Goal: Navigation & Orientation: Find specific page/section

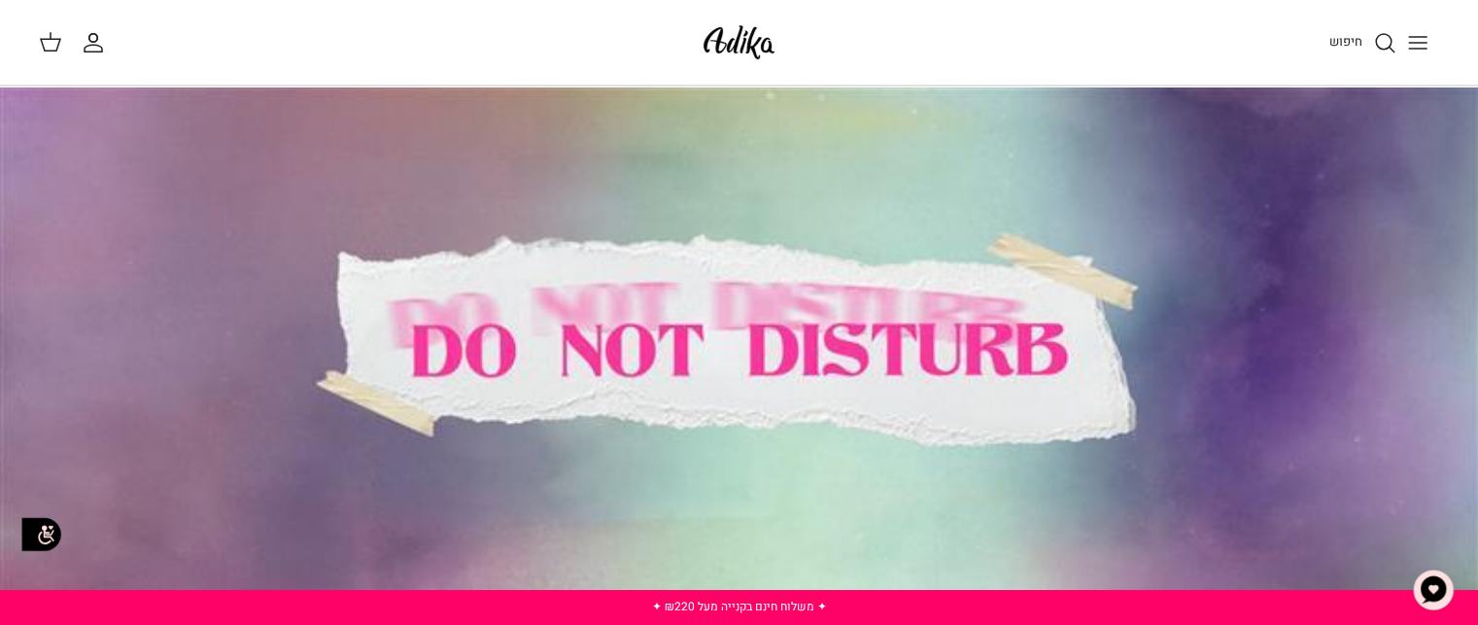
click at [730, 308] on div at bounding box center [739, 352] width 1478 height 532
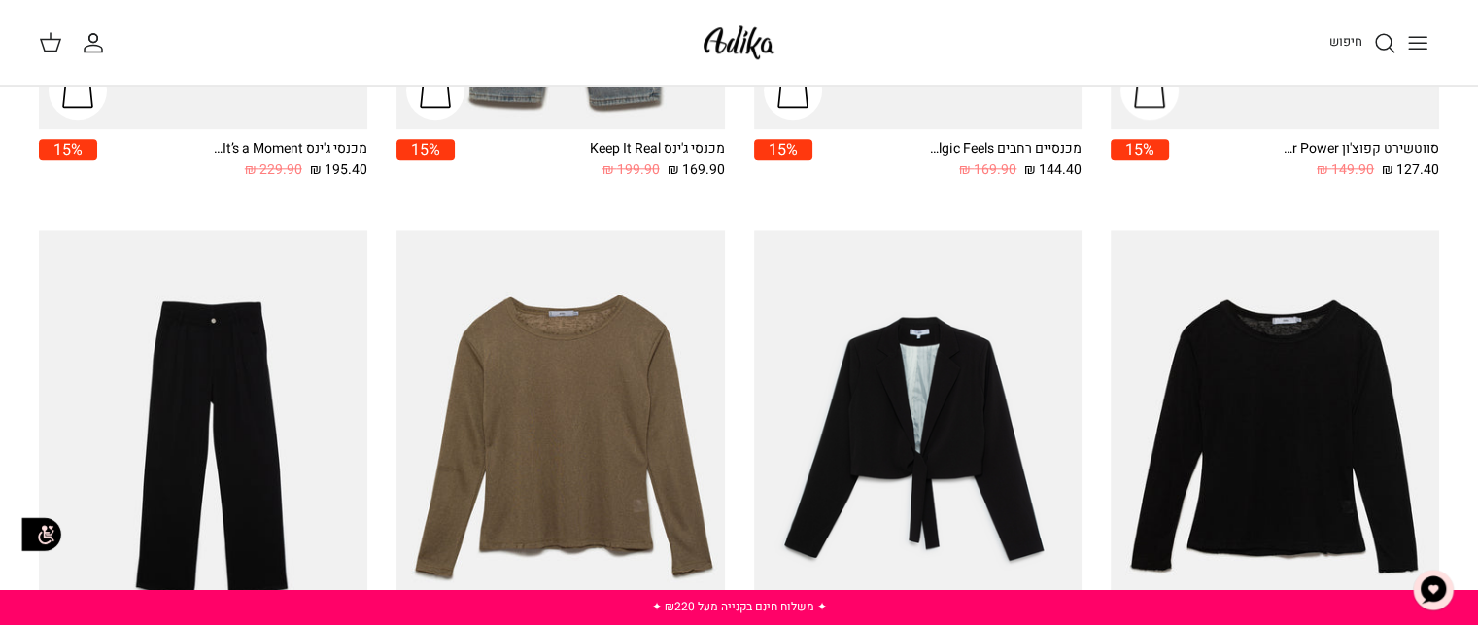
scroll to position [2176, 0]
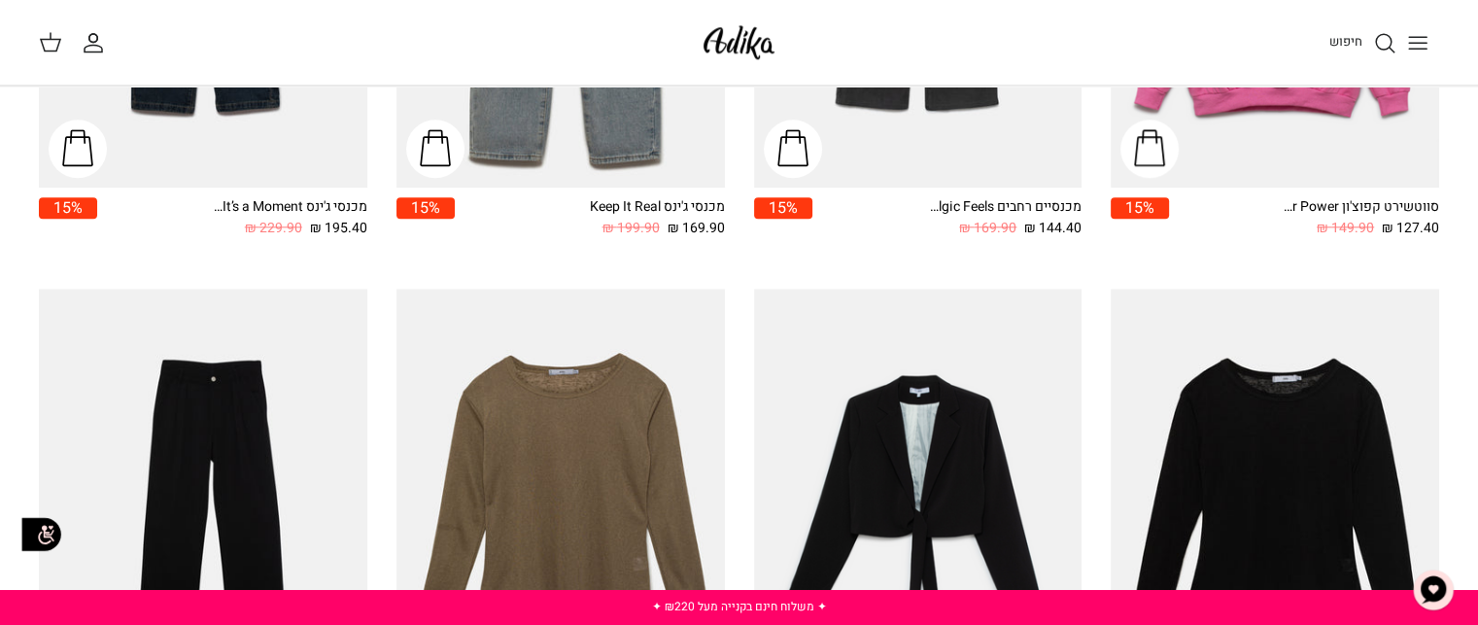
click at [1425, 46] on icon "Toggle menu" at bounding box center [1417, 42] width 23 height 23
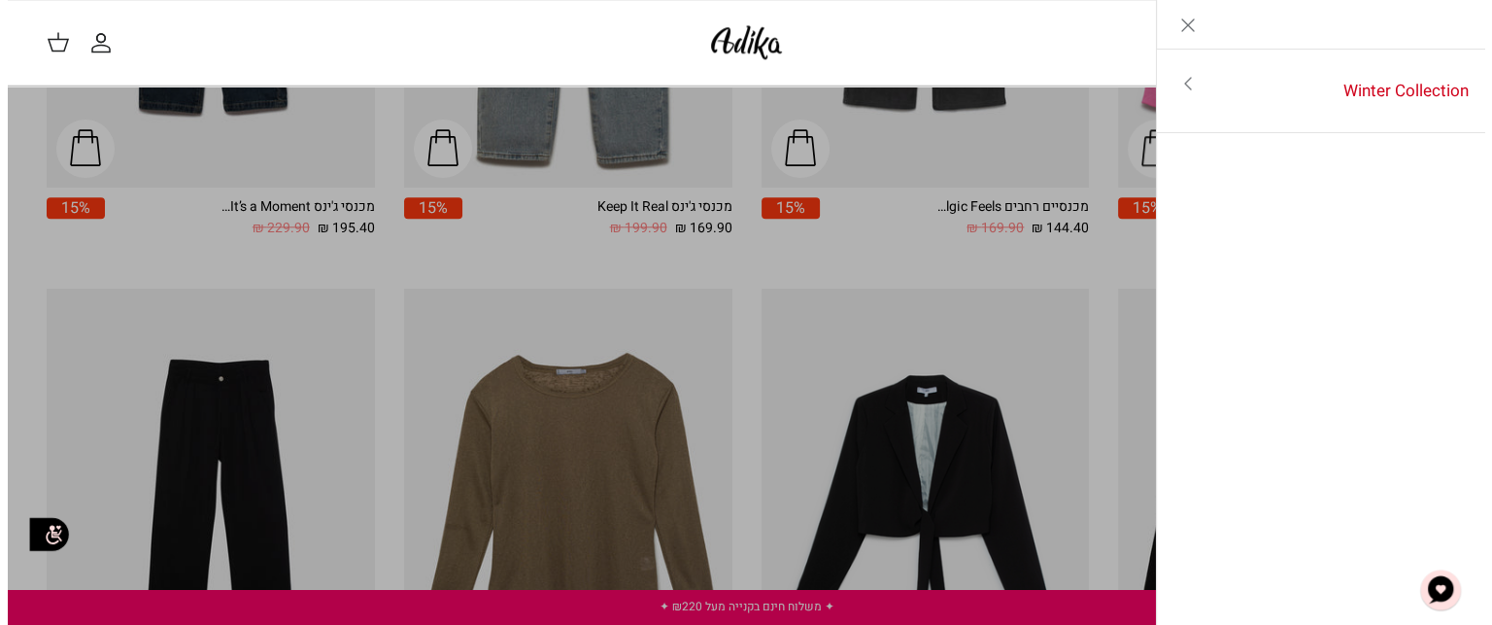
scroll to position [2191, 0]
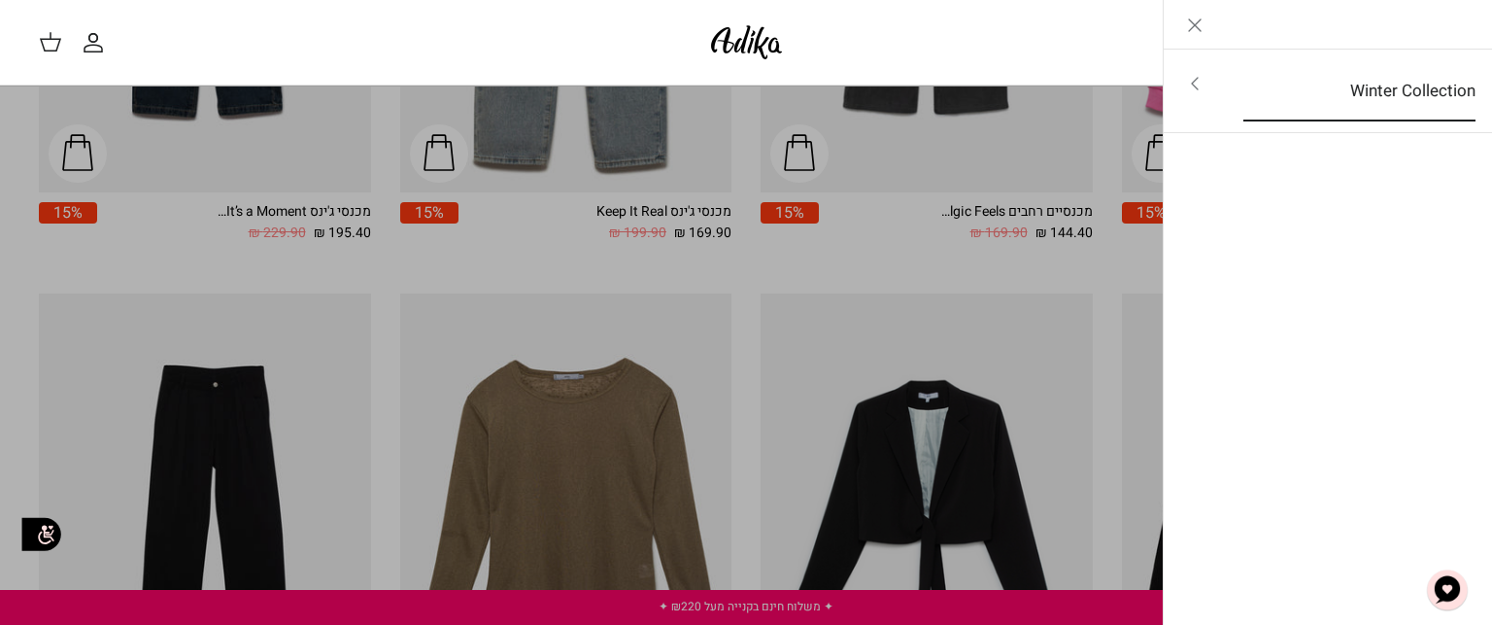
click at [1408, 93] on link "Winter Collection" at bounding box center [1359, 91] width 267 height 60
click at [1408, 93] on link "לכל הפריטים" at bounding box center [1329, 85] width 310 height 49
